Goal: Task Accomplishment & Management: Complete application form

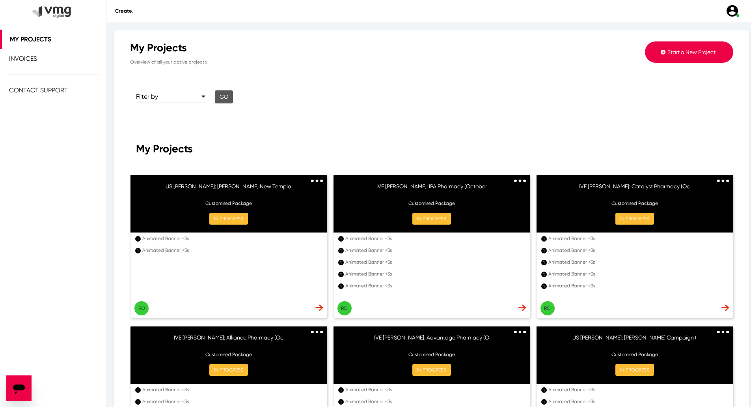
click at [678, 44] on button "Start a New Project" at bounding box center [689, 51] width 88 height 21
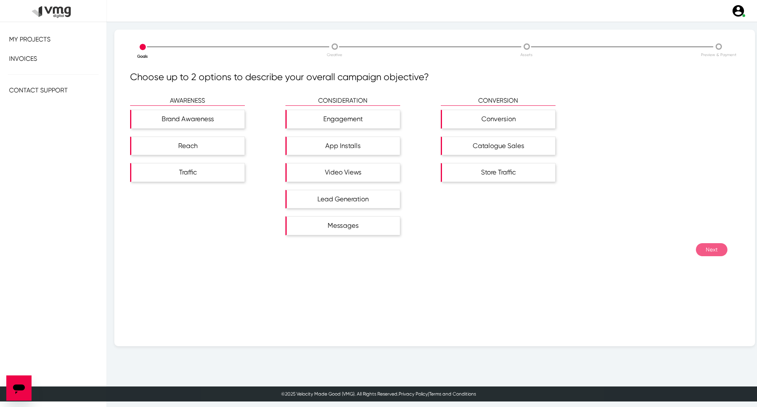
click at [211, 129] on div "Brand Awareness" at bounding box center [202, 123] width 144 height 27
click at [216, 127] on div "Brand Awareness" at bounding box center [188, 119] width 111 height 18
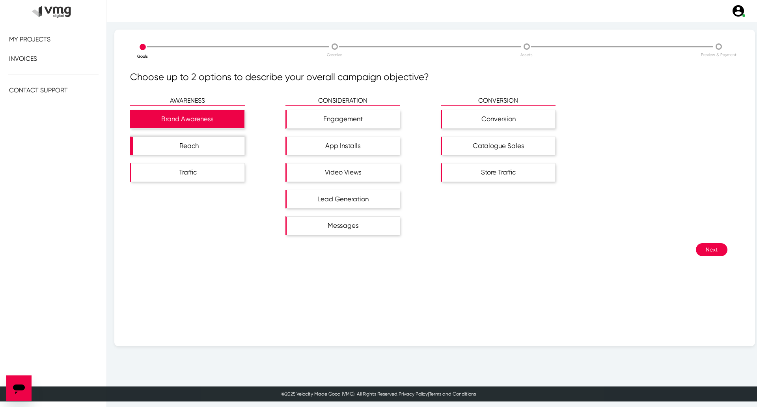
click at [220, 138] on div "Reach" at bounding box center [188, 146] width 111 height 18
click at [709, 248] on button "Next" at bounding box center [712, 249] width 32 height 13
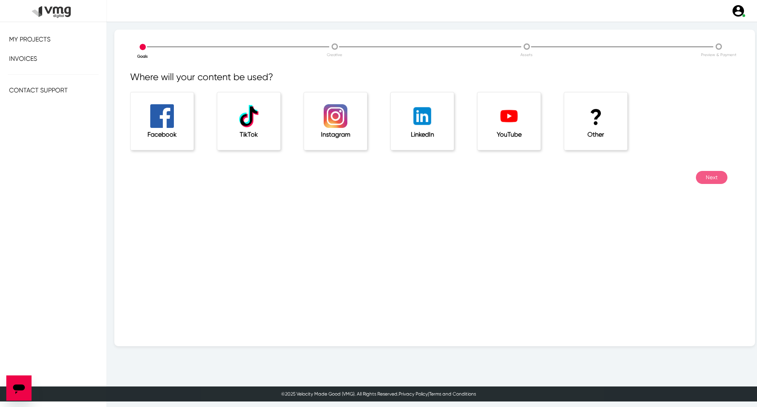
click at [598, 114] on h1 "?" at bounding box center [596, 117] width 32 height 26
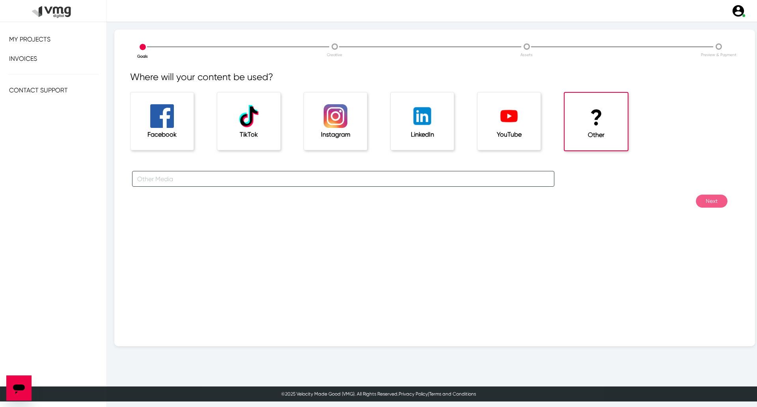
click at [424, 180] on input "text" at bounding box center [343, 179] width 422 height 16
type input "For [PERSON_NAME] Campaigns"
click at [711, 203] on button "Next" at bounding box center [712, 200] width 32 height 13
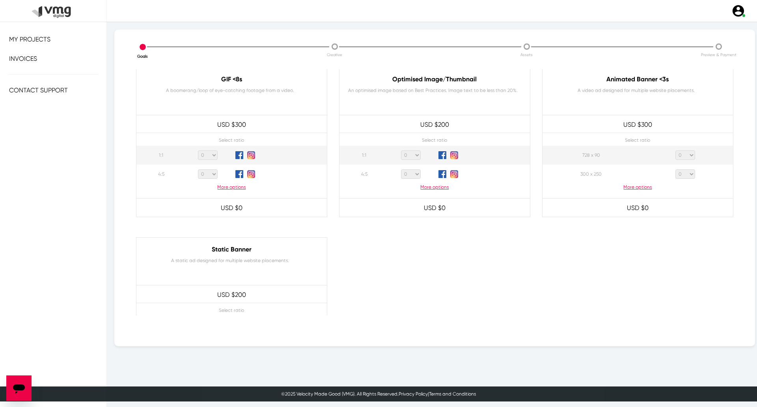
scroll to position [394, 0]
click at [636, 185] on p "More options" at bounding box center [638, 187] width 190 height 7
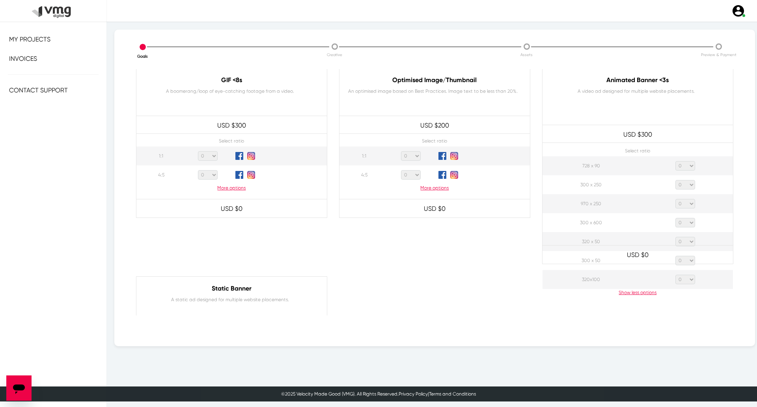
click at [684, 166] on select "0 1 2 3 4 5 6 7 8 9 10 11 12 13 14 15 16 17 18 19 20" at bounding box center [685, 165] width 20 height 9
select select "1"
click at [675, 161] on select "0 1 2 3 4 5 6 7 8 9 10 11 12 13 14 15 16 17 18 19 20" at bounding box center [685, 165] width 20 height 9
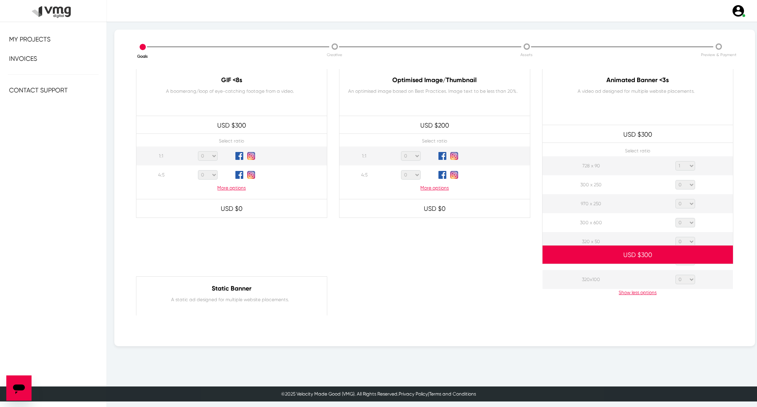
click at [688, 185] on select "0 1 2 3 4 5 6 7 8 9 10 11 12 13 14 15 16 17 18 19 20" at bounding box center [685, 184] width 20 height 9
select select "1"
click at [675, 180] on select "0 1 2 3 4 5 6 7 8 9 10 11 12 13 14 15 16 17 18 19 20" at bounding box center [685, 184] width 20 height 9
click at [682, 201] on select "0 1 2 3 4 5 6 7 8 9 10 11 12 13 14 15 16 17 18 19 20" at bounding box center [685, 203] width 20 height 9
select select "1"
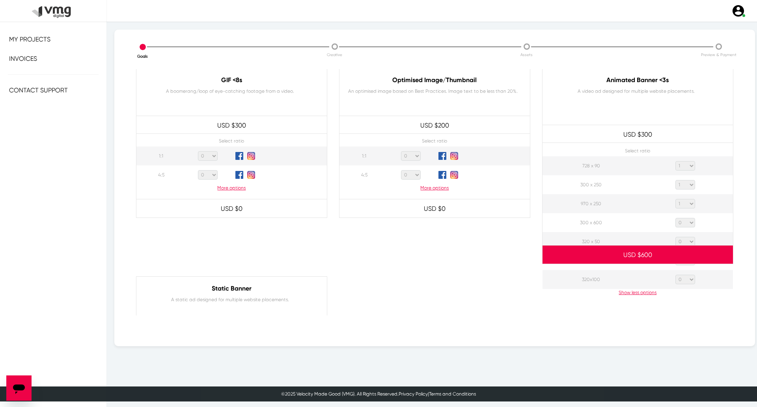
click at [675, 199] on select "0 1 2 3 4 5 6 7 8 9 10 11 12 13 14 15 16 17 18 19 20" at bounding box center [685, 203] width 20 height 9
click at [683, 218] on select "0 1 2 3 4 5 6 7 8 9 10 11 12 13 14 15 16 17 18 19 20" at bounding box center [685, 222] width 20 height 9
select select "1"
click at [675, 218] on select "0 1 2 3 4 5 6 7 8 9 10 11 12 13 14 15 16 17 18 19 20" at bounding box center [685, 222] width 20 height 9
click at [687, 241] on select "0 1 2 3 4 5 6 7 8 9 10 11 12 13 14 15 16 17 18 19 20" at bounding box center [685, 241] width 20 height 9
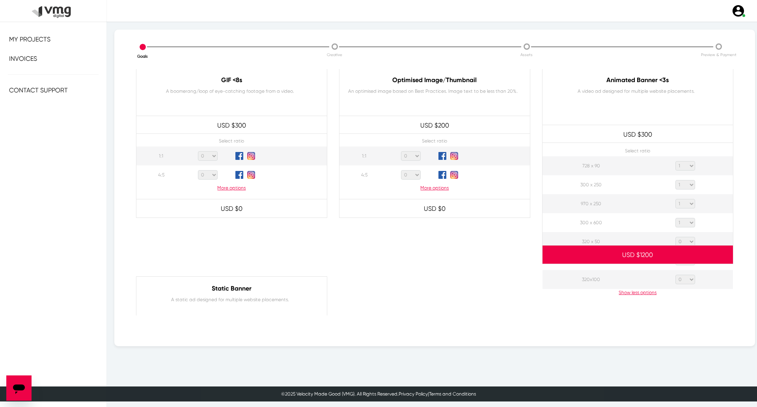
select select "1"
click at [675, 237] on select "0 1 2 3 4 5 6 7 8 9 10 11 12 13 14 15 16 17 18 19 20" at bounding box center [685, 241] width 20 height 9
click at [684, 264] on select "0 1 2 3 4 5 6 7 8 9 10 11 12 13 14 15 16 17 18 19 20" at bounding box center [685, 260] width 20 height 9
select select "1"
click at [675, 256] on select "0 1 2 3 4 5 6 7 8 9 10 11 12 13 14 15 16 17 18 19 20" at bounding box center [685, 260] width 20 height 9
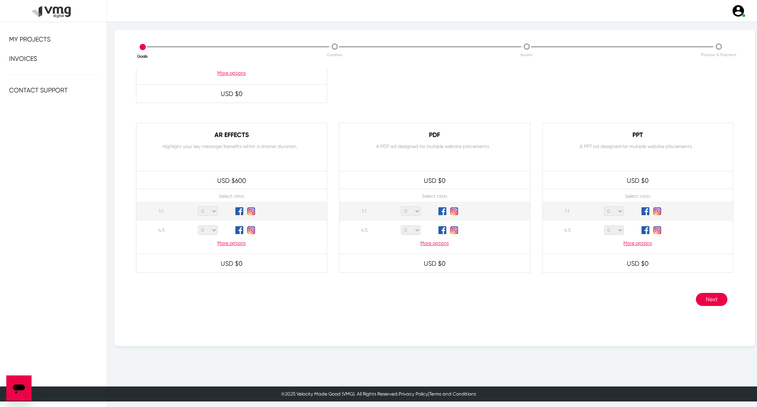
scroll to position [719, 0]
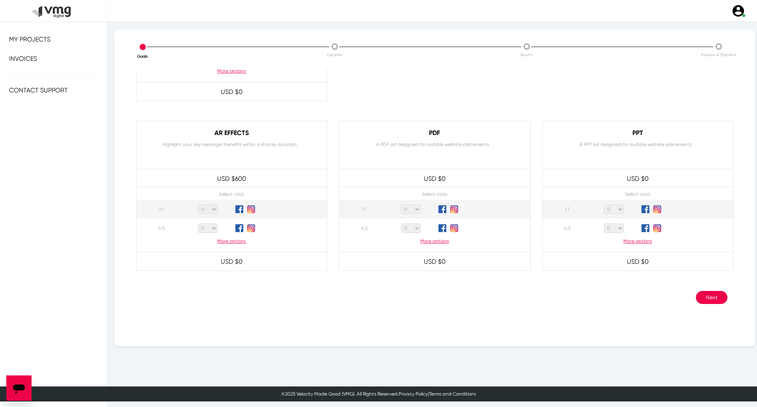
click at [711, 301] on button "Next" at bounding box center [712, 297] width 32 height 13
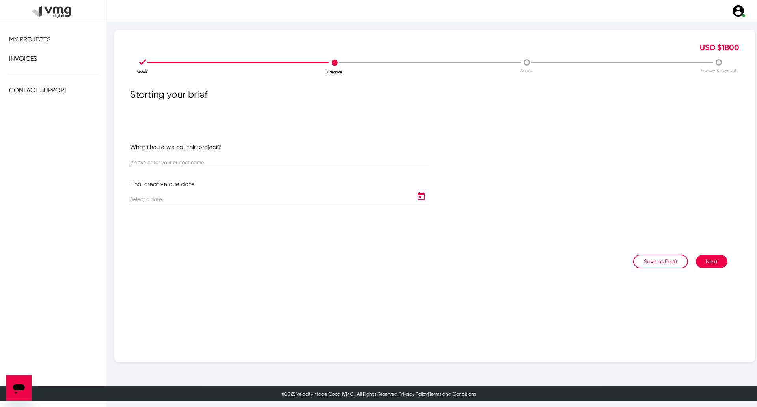
click at [311, 164] on input "text" at bounding box center [279, 163] width 299 height 6
paste input "US [PERSON_NAME]: [PERSON_NAME] Campaign ([DATE]-[DATE])"
type input "US [PERSON_NAME]: [PERSON_NAME] Campaign ([DATE]-[DATE])"
click at [418, 198] on icon "Open calendar" at bounding box center [421, 196] width 13 height 9
click at [237, 220] on button "Next month" at bounding box center [237, 221] width 16 height 16
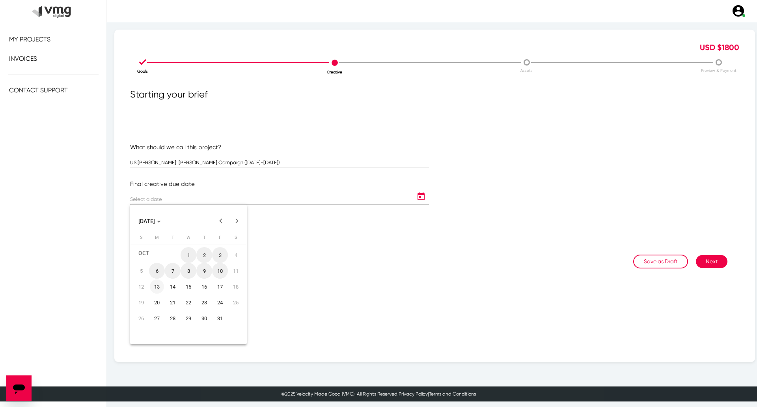
click at [157, 285] on div "13" at bounding box center [157, 286] width 14 height 14
type input "[DATE]"
click at [704, 259] on button "Next" at bounding box center [712, 261] width 32 height 13
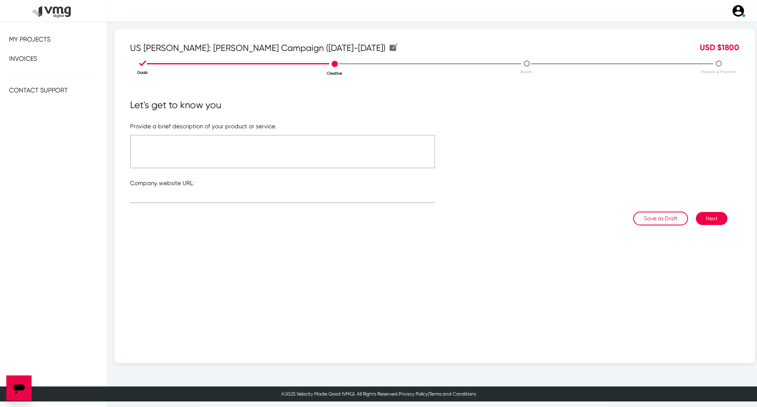
click at [265, 150] on textarea at bounding box center [282, 151] width 305 height 33
type textarea "Please refer to the attached file"
click at [285, 198] on input "text" at bounding box center [282, 198] width 305 height 6
type input "[URL][DOMAIN_NAME]"
click at [283, 150] on textarea "Please refer to the attached file" at bounding box center [282, 151] width 305 height 33
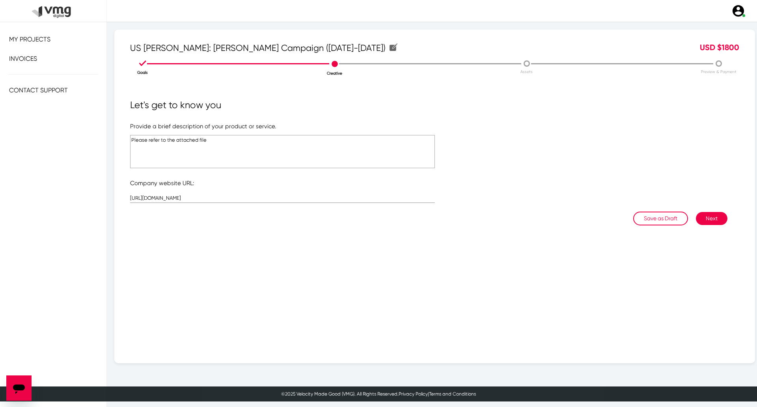
click at [711, 223] on button "Next" at bounding box center [712, 218] width 32 height 13
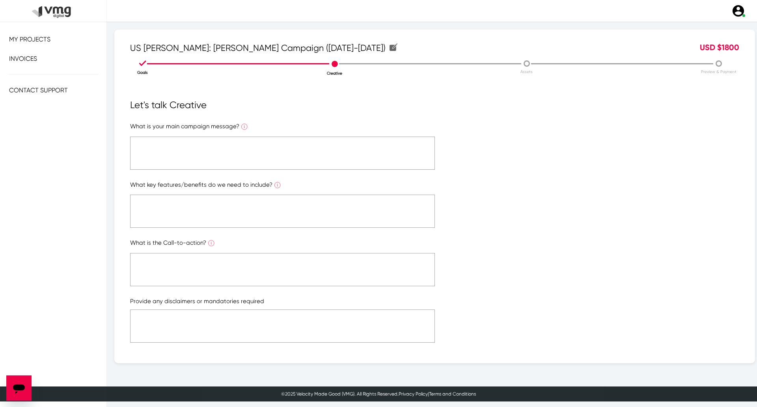
click at [392, 158] on textarea at bounding box center [282, 152] width 305 height 33
paste textarea "Please refer to the attached file"
type textarea "Please refer to the attached file"
click at [295, 216] on textarea at bounding box center [282, 210] width 305 height 33
paste textarea "Please refer to the attached file"
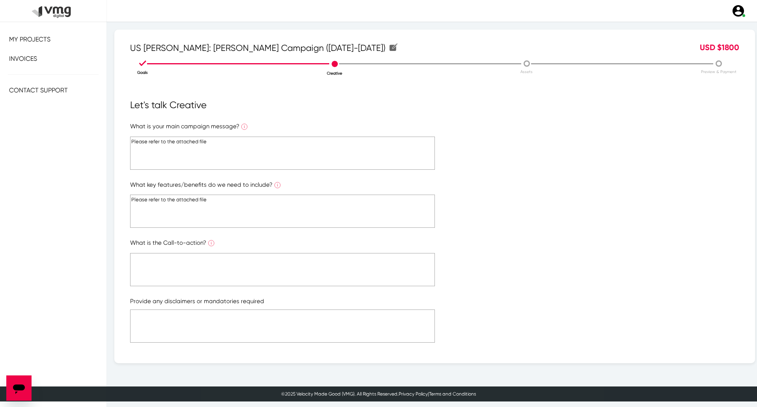
type textarea "Please refer to the attached file"
drag, startPoint x: 295, startPoint y: 263, endPoint x: 298, endPoint y: 282, distance: 19.1
click at [296, 263] on textarea at bounding box center [282, 269] width 305 height 33
paste textarea "Please refer to the attached file"
type textarea "Please refer to the attached file"
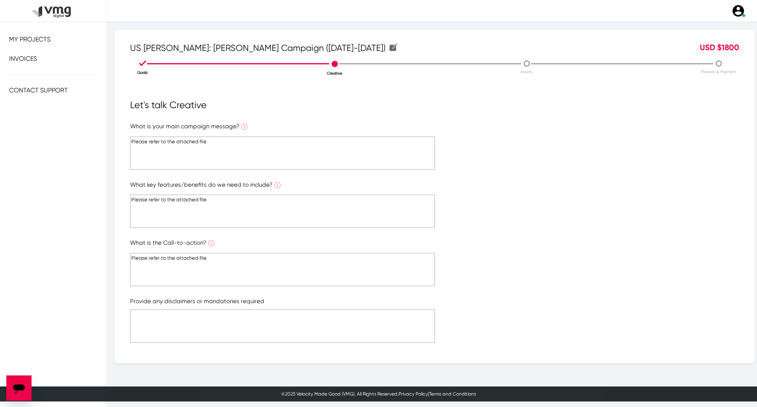
paste textarea "Please refer to the attached file"
click at [297, 319] on textarea at bounding box center [282, 325] width 305 height 33
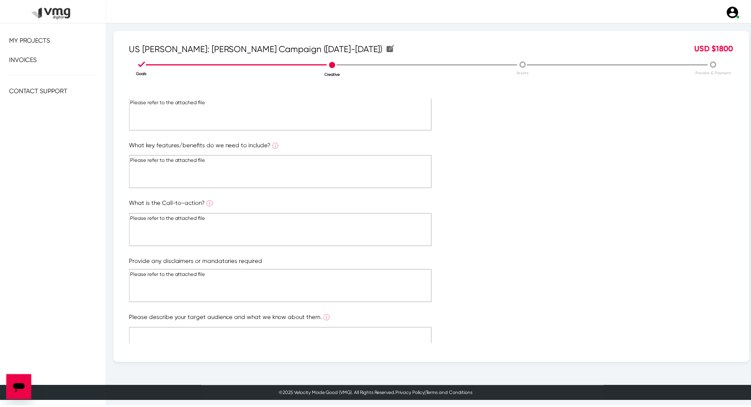
scroll to position [85, 0]
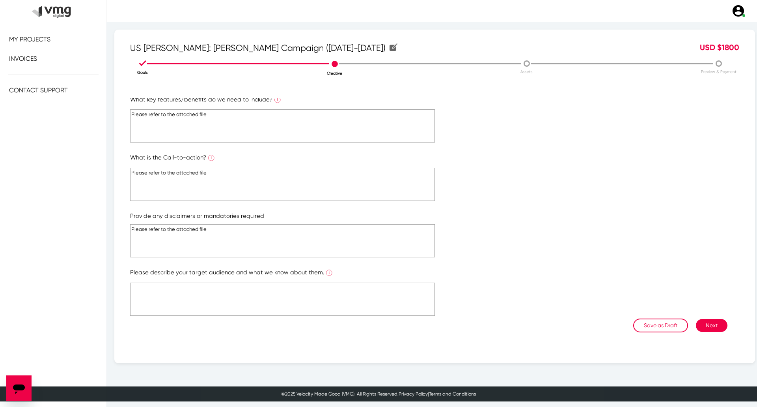
type textarea "Please refer to the attached file"
click at [297, 302] on textarea at bounding box center [282, 298] width 305 height 33
paste textarea "Please refer to the attached file"
type textarea "Please refer to the attached file"
click at [707, 326] on button "Next" at bounding box center [712, 325] width 32 height 13
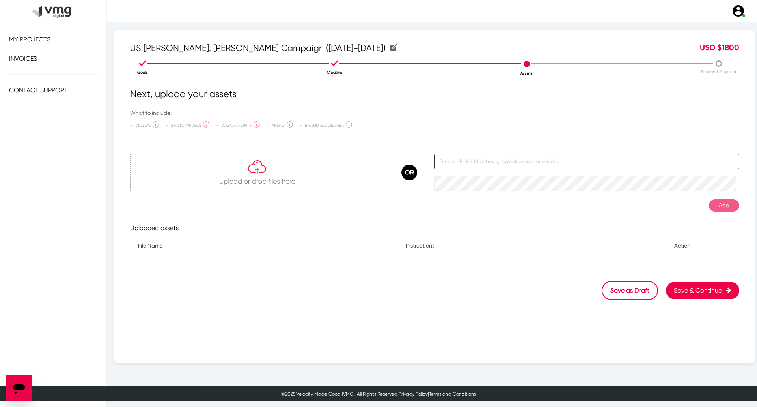
click at [511, 158] on input "text" at bounding box center [587, 161] width 305 height 16
paste input "[URL][DOMAIN_NAME]"
type input "[URL][DOMAIN_NAME]"
drag, startPoint x: 719, startPoint y: 208, endPoint x: 711, endPoint y: 205, distance: 9.2
click at [720, 208] on button "Add" at bounding box center [724, 205] width 30 height 12
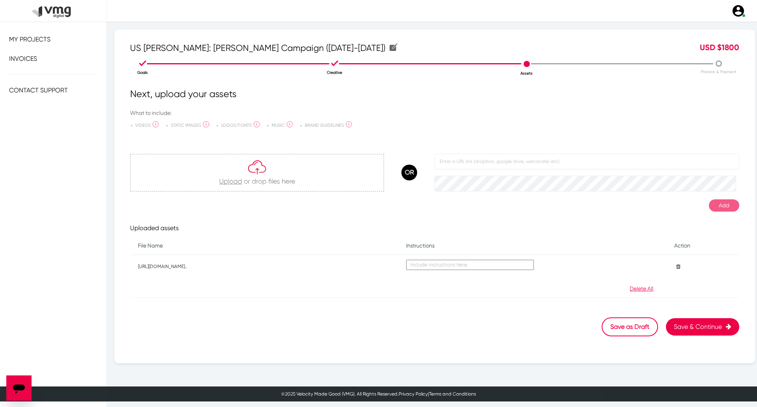
click at [703, 329] on button "Save & Continue" at bounding box center [702, 326] width 73 height 17
